Goal: Task Accomplishment & Management: Complete application form

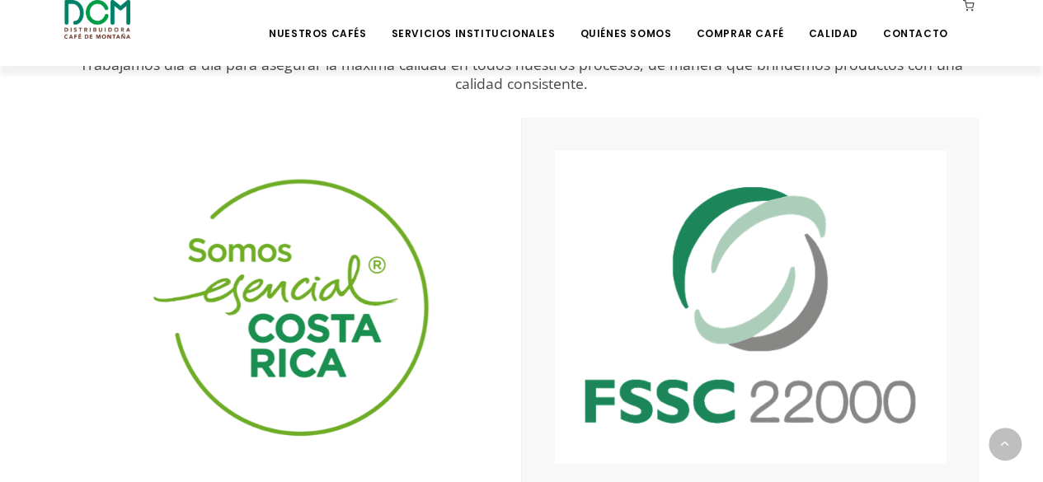
scroll to position [2783, 0]
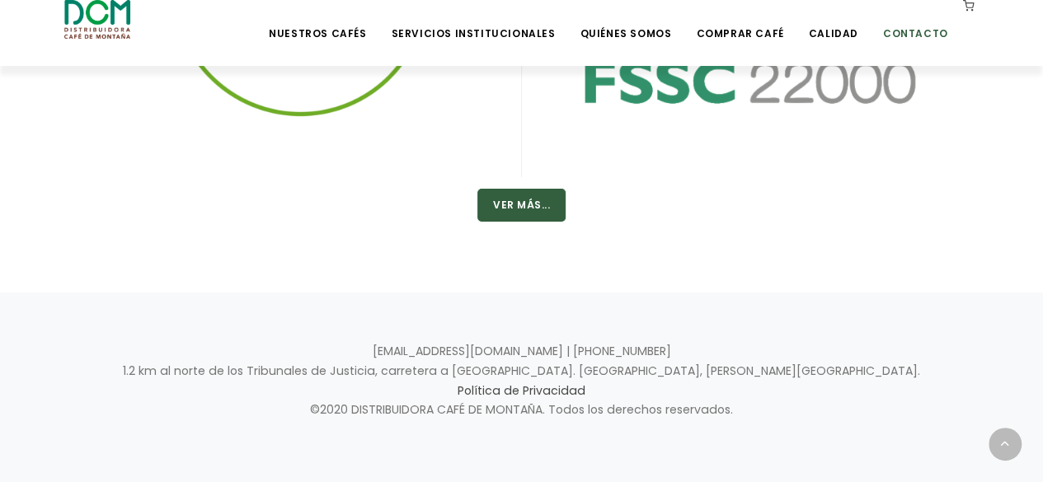
click at [913, 35] on link "Contacto" at bounding box center [915, 21] width 85 height 39
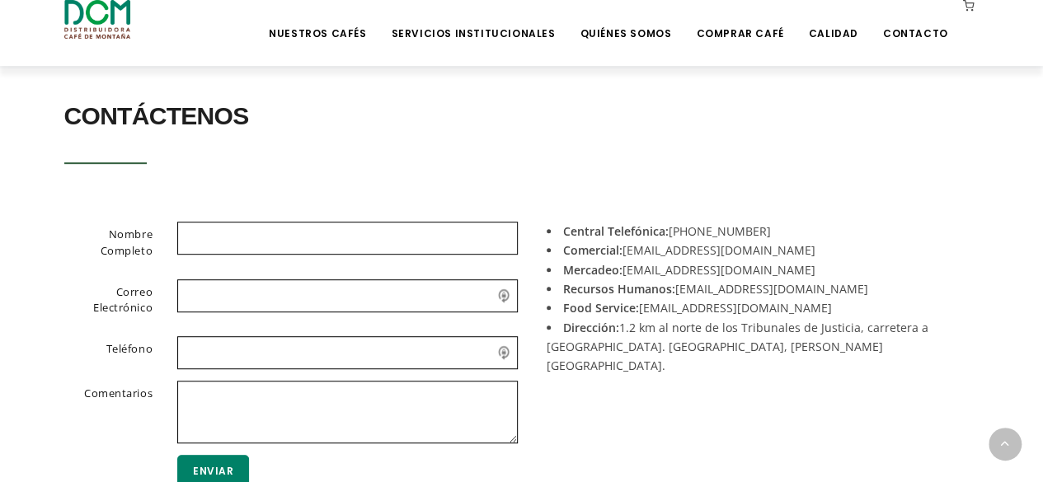
scroll to position [330, 0]
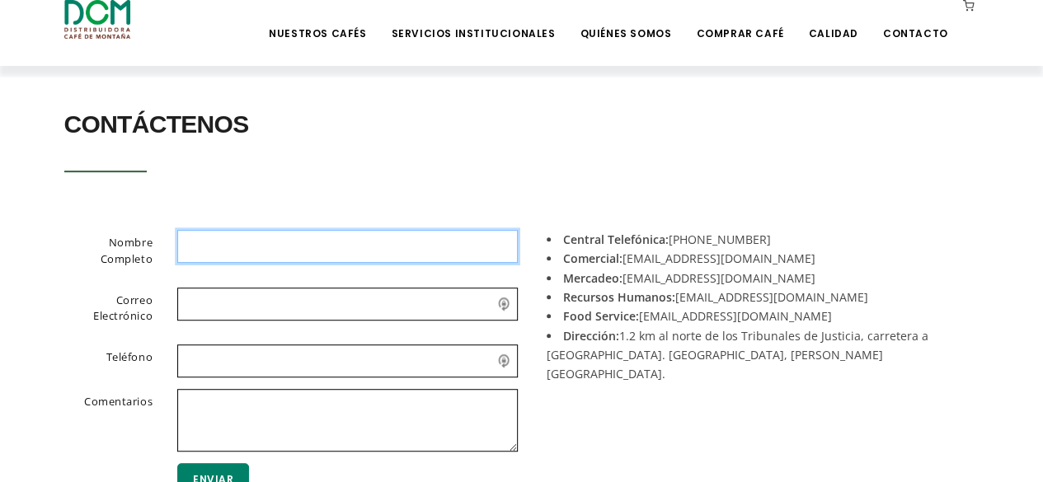
click at [290, 246] on input "text" at bounding box center [347, 246] width 340 height 33
type input "[PERSON_NAME]"
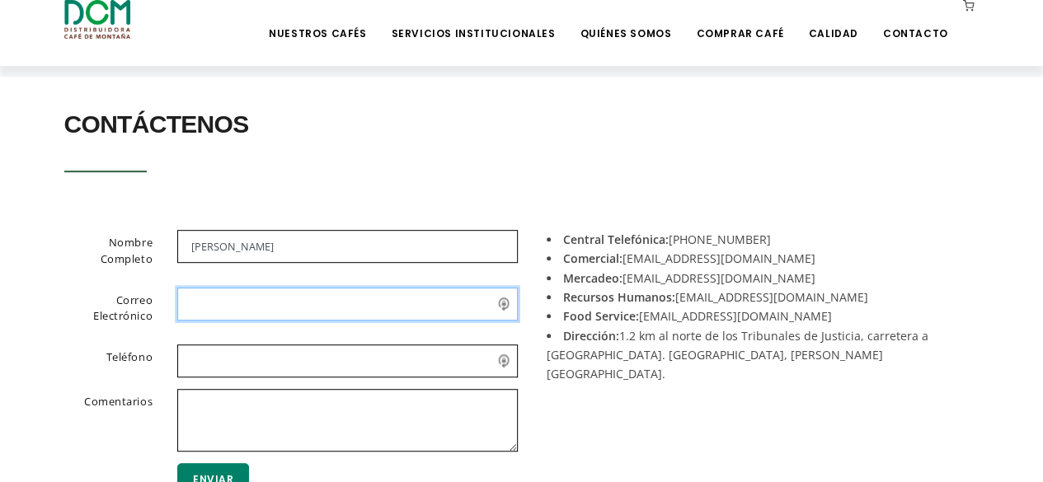
click at [293, 299] on input "email" at bounding box center [347, 304] width 340 height 33
type input "laguilar@elctricast.cr"
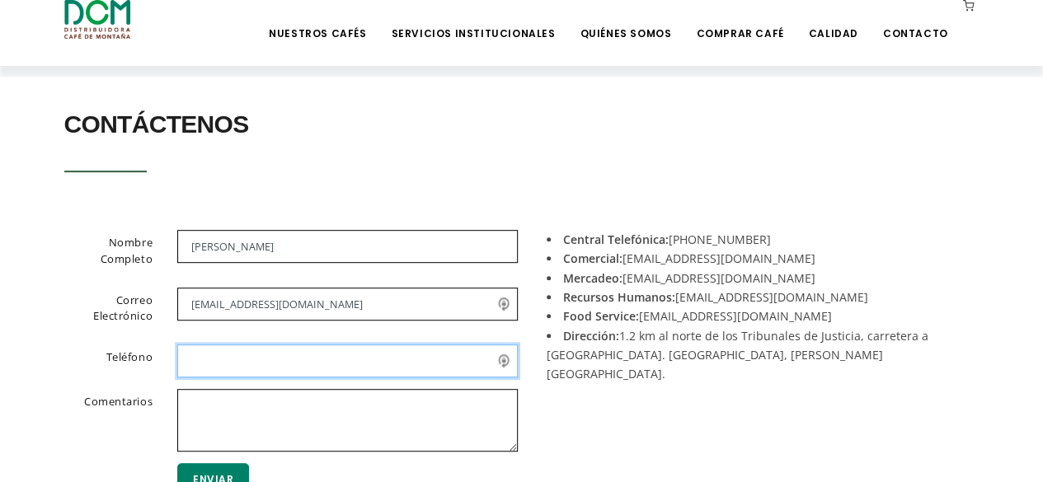
click at [330, 368] on input "text" at bounding box center [347, 361] width 340 height 33
type input "8"
type input "6314-8214"
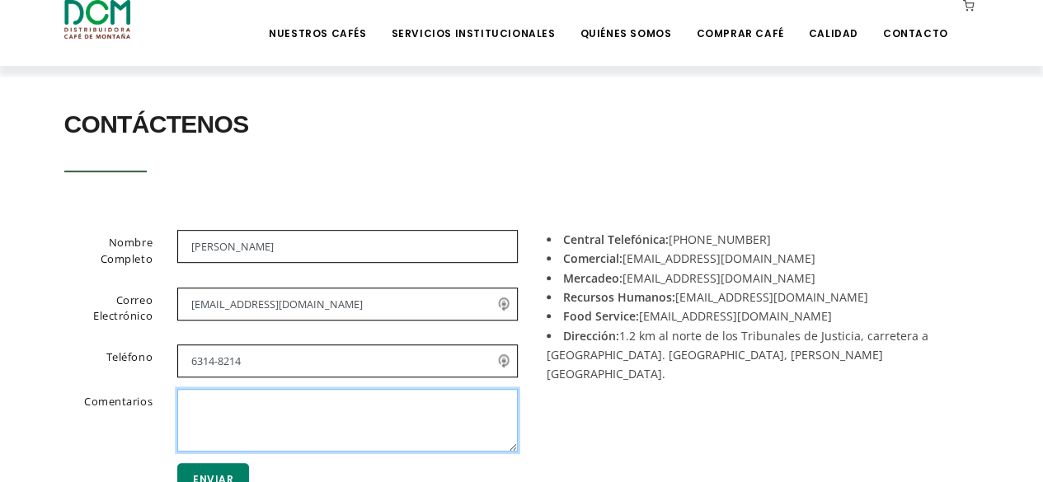
click at [322, 403] on textarea at bounding box center [347, 420] width 340 height 63
type textarea "R"
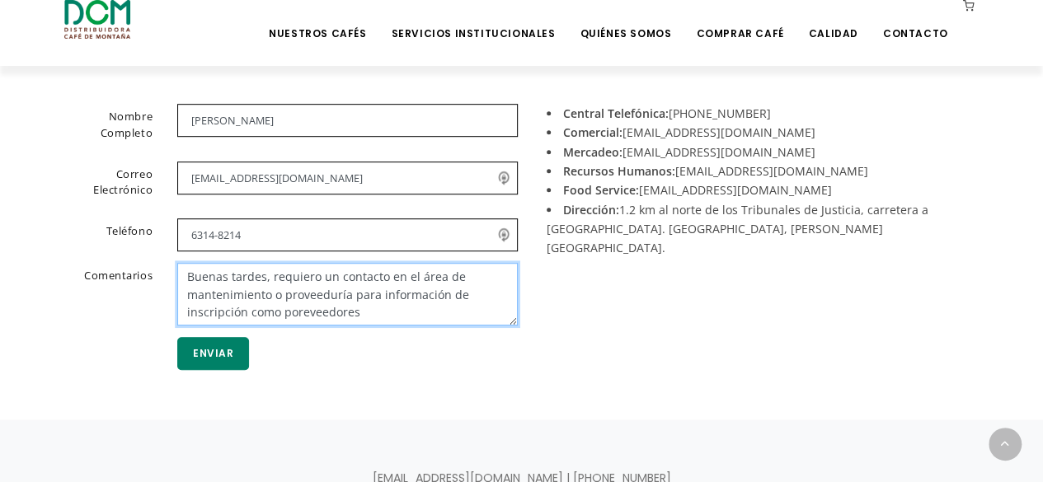
scroll to position [577, 0]
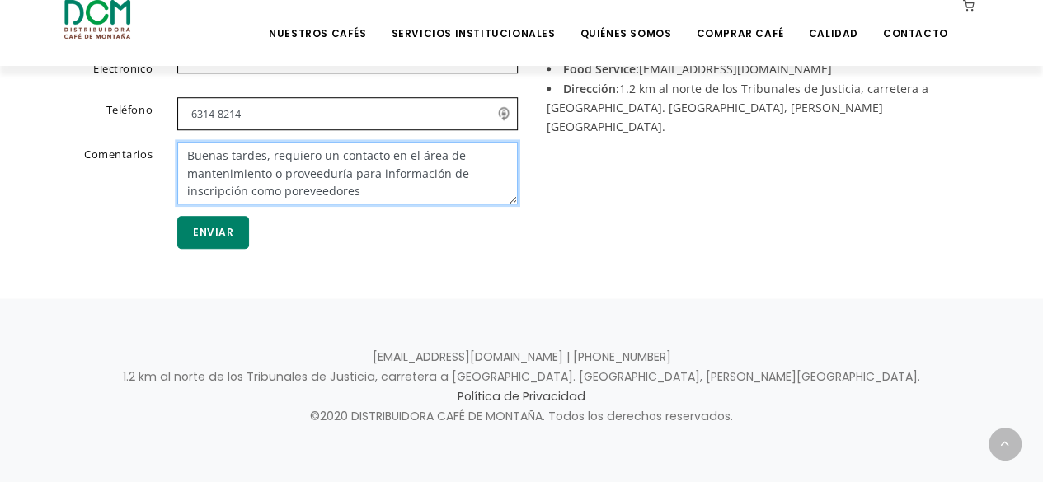
click at [302, 190] on textarea "Buenas tardes, requiero un contacto en el área de mantenimiento o proveeduría p…" at bounding box center [347, 173] width 340 height 63
click at [295, 191] on textarea "Buenas tardes, requiero un contacto en el área de mantenimiento o proveeduría p…" at bounding box center [347, 173] width 340 height 63
type textarea "Buenas tardes, requiero un contacto en el área de mantenimiento o proveeduría p…"
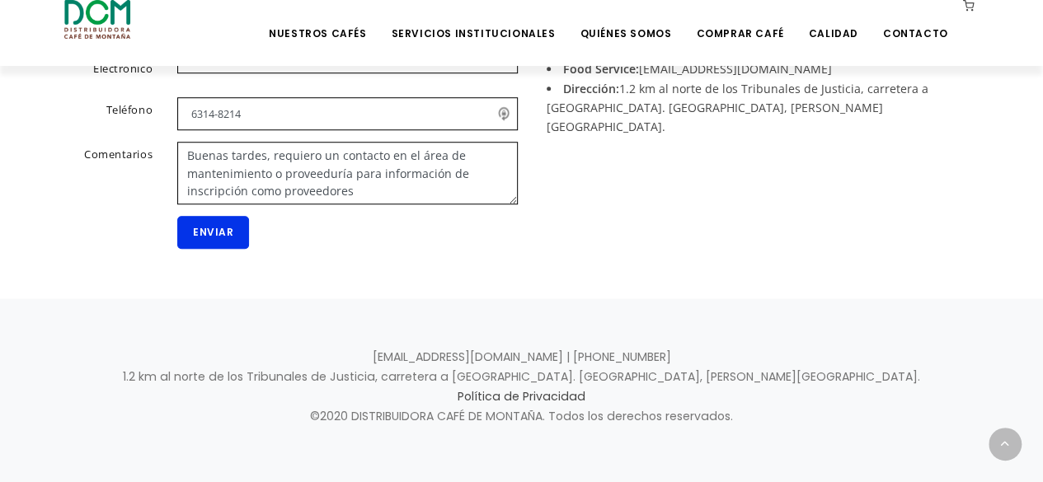
click at [218, 232] on button "Enviar" at bounding box center [213, 232] width 72 height 33
